Goal: Task Accomplishment & Management: Use online tool/utility

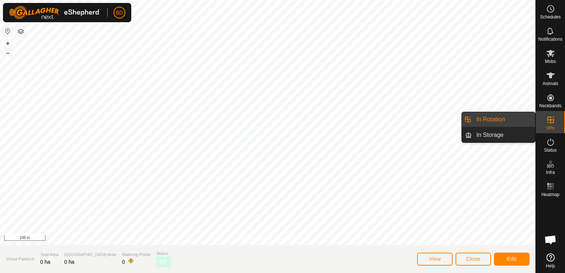
click at [506, 123] on link "In Rotation" at bounding box center [503, 119] width 63 height 15
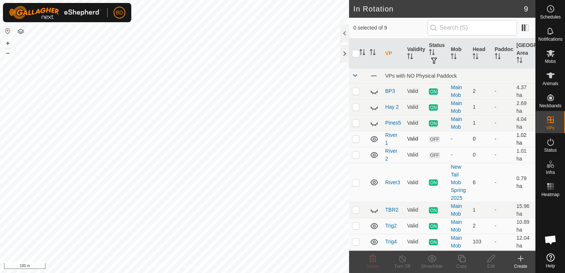
checkbox input "true"
click at [402, 261] on icon at bounding box center [402, 258] width 9 height 9
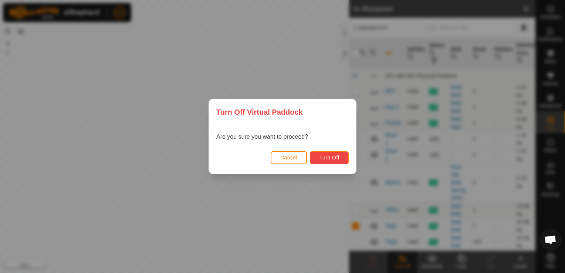
click at [331, 155] on span "Turn Off" at bounding box center [329, 157] width 20 height 6
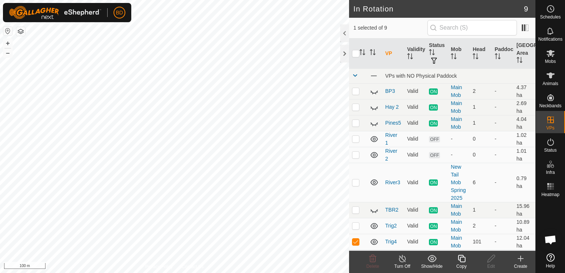
click at [462, 258] on icon at bounding box center [461, 258] width 9 height 9
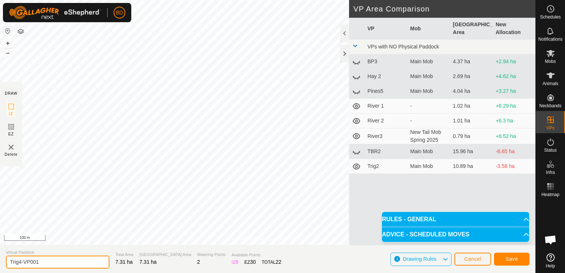
drag, startPoint x: 47, startPoint y: 262, endPoint x: 21, endPoint y: 262, distance: 26.2
click at [21, 263] on input "Trig4-VP001" at bounding box center [57, 261] width 103 height 13
type input "Trig5"
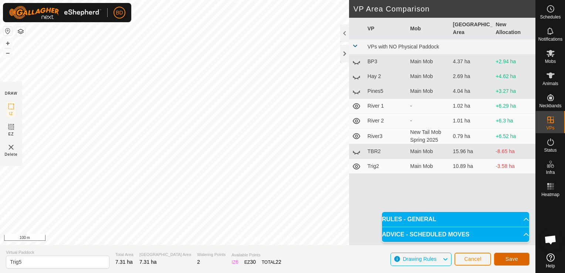
click at [512, 259] on span "Save" at bounding box center [511, 259] width 13 height 6
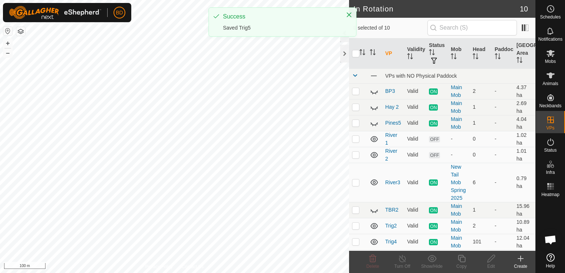
checkbox input "true"
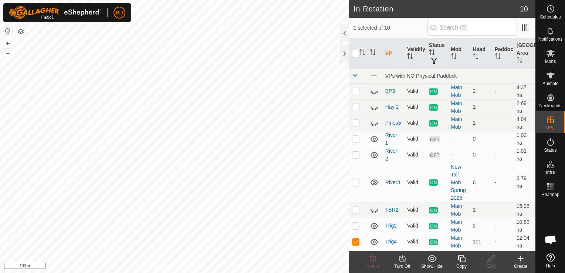
click at [405, 262] on icon at bounding box center [402, 258] width 9 height 9
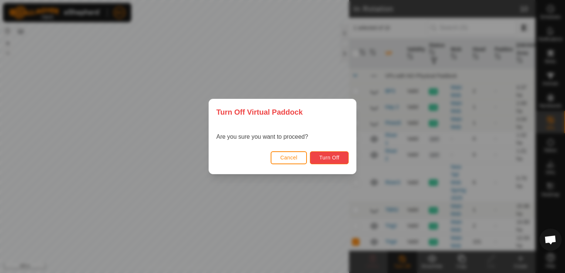
click at [326, 161] on button "Turn Off" at bounding box center [329, 157] width 39 height 13
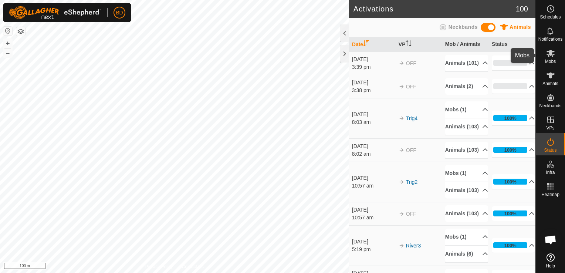
click at [551, 57] on icon at bounding box center [550, 53] width 9 height 9
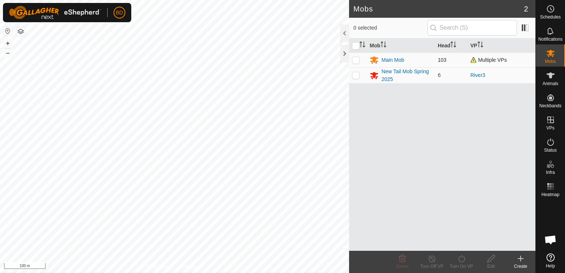
drag, startPoint x: 354, startPoint y: 60, endPoint x: 359, endPoint y: 65, distance: 6.5
click at [355, 60] on p-checkbox at bounding box center [355, 60] width 7 height 6
checkbox input "true"
click at [460, 261] on icon at bounding box center [461, 258] width 7 height 7
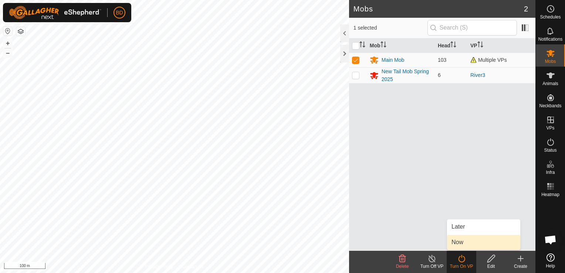
click at [458, 243] on link "Now" at bounding box center [483, 242] width 73 height 15
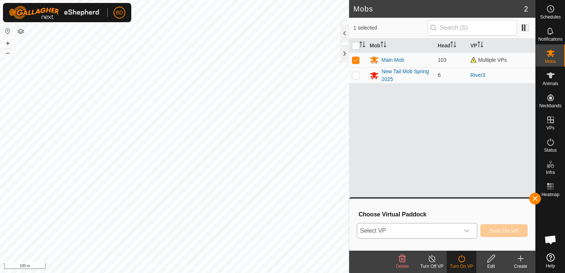
click at [467, 231] on icon "dropdown trigger" at bounding box center [466, 230] width 5 height 3
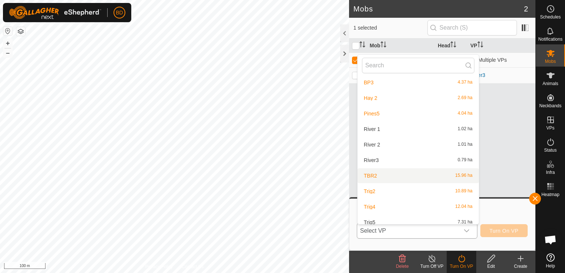
scroll to position [24, 0]
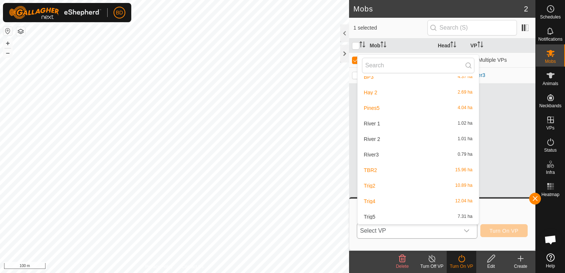
click at [398, 215] on li "Trig5 7.31 ha" at bounding box center [417, 216] width 121 height 15
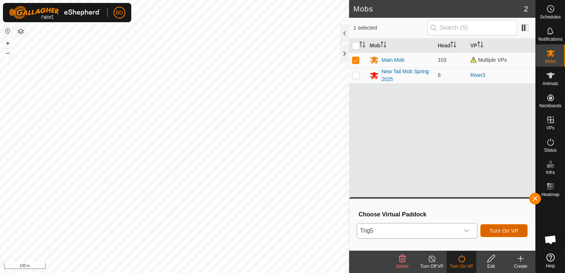
click at [514, 232] on span "Turn On VP" at bounding box center [503, 231] width 29 height 6
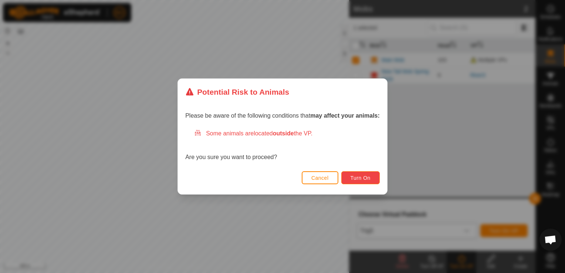
click at [354, 177] on span "Turn On" at bounding box center [360, 178] width 20 height 6
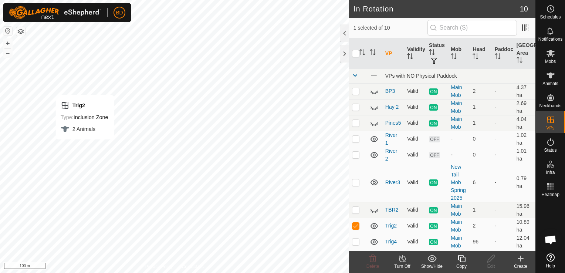
checkbox input "false"
checkbox input "true"
